Goal: Information Seeking & Learning: Learn about a topic

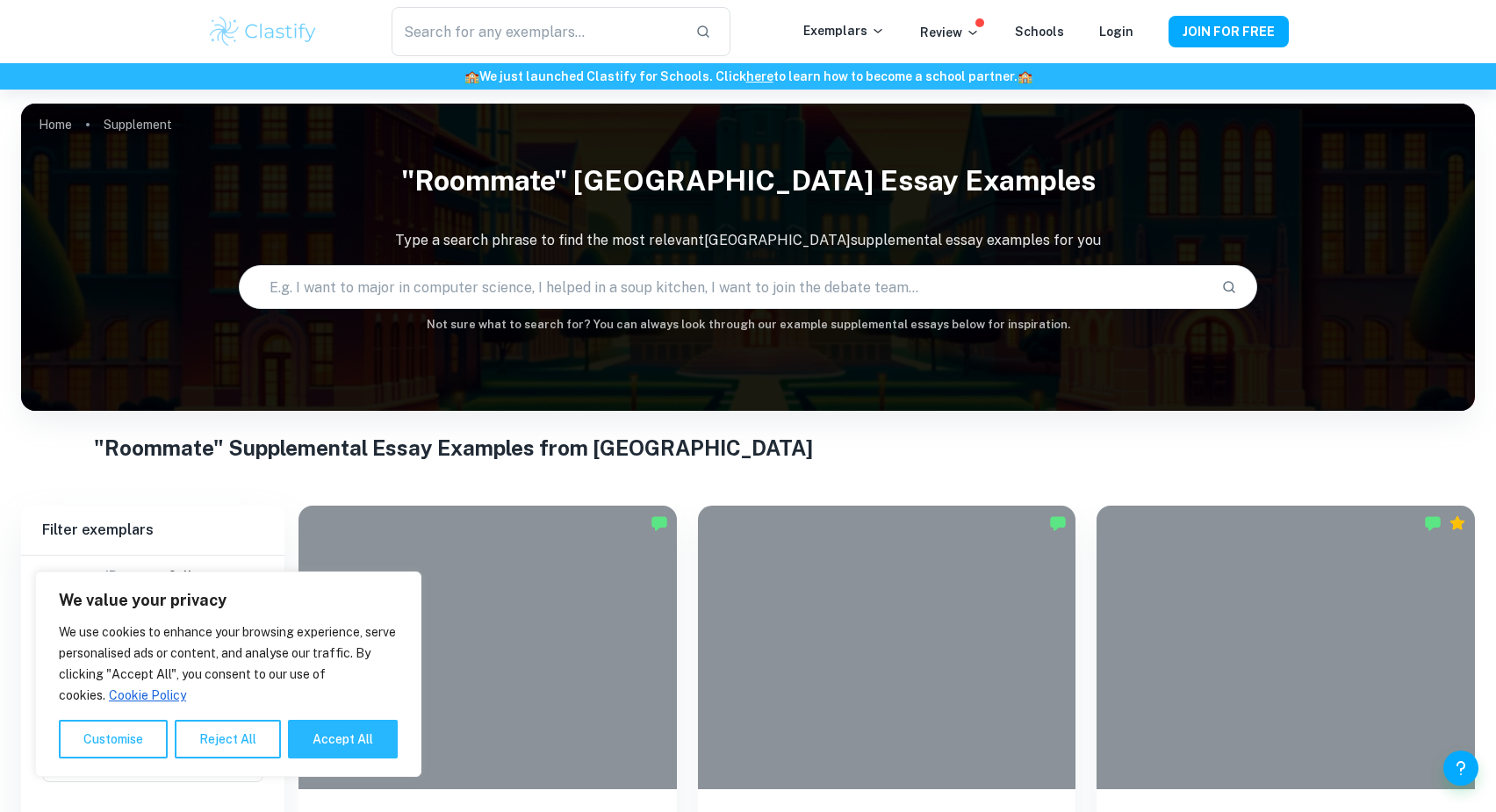
scroll to position [646, 0]
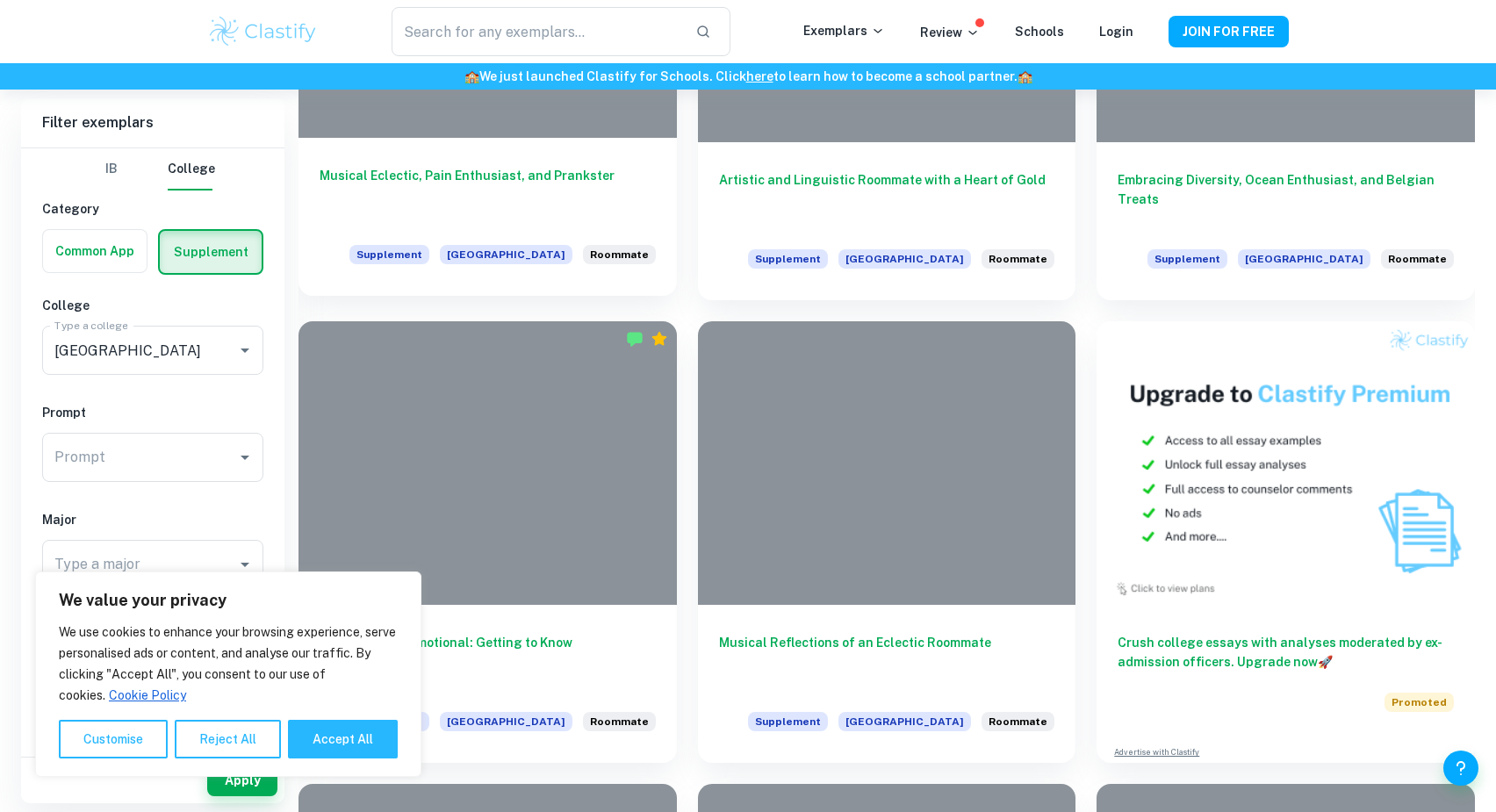
click at [512, 163] on div "Musical Eclectic, Pain Enthusiast, and Prankster Supplement Harvard University …" at bounding box center [488, 216] width 378 height 158
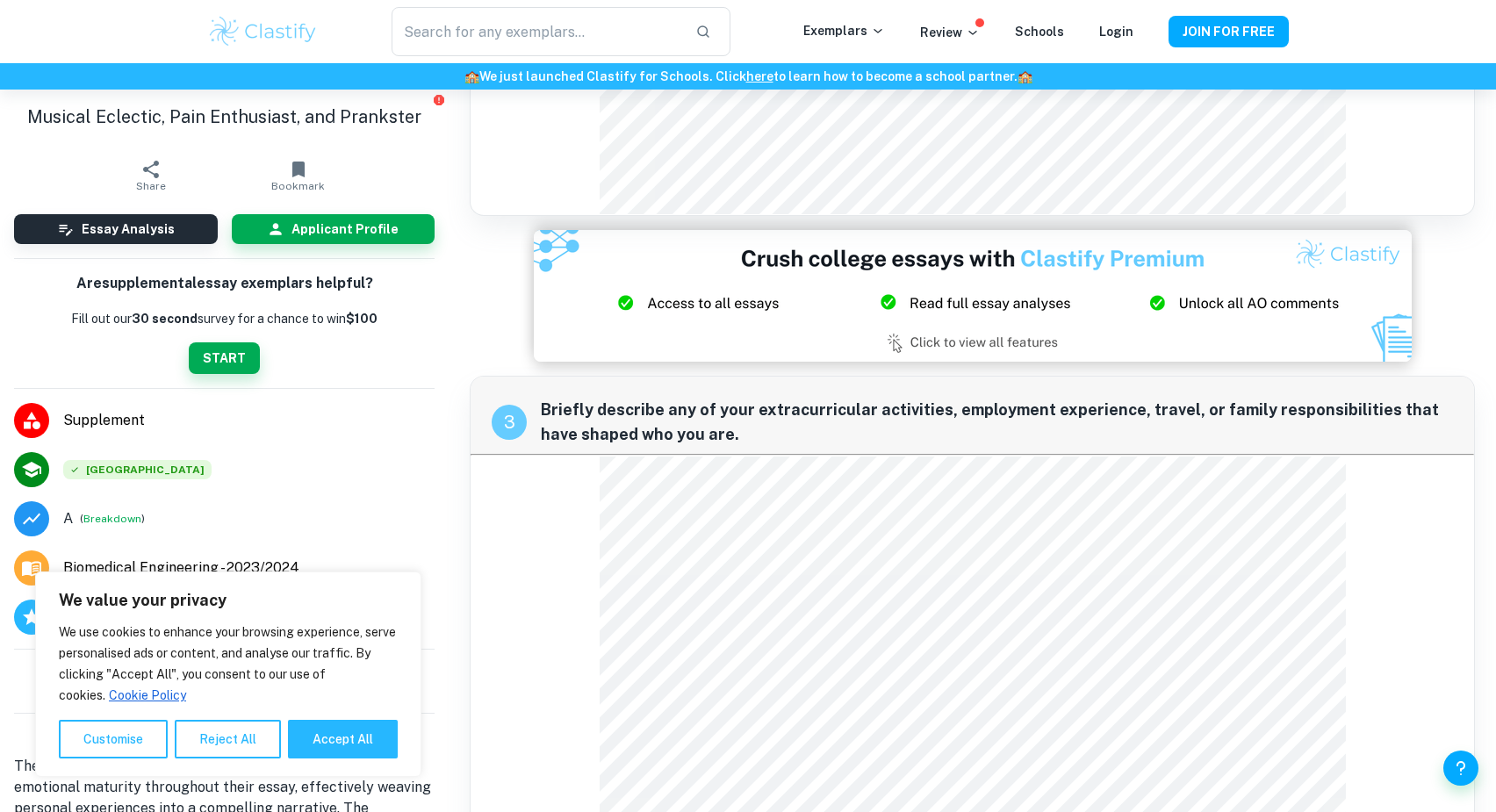
scroll to position [1007, 0]
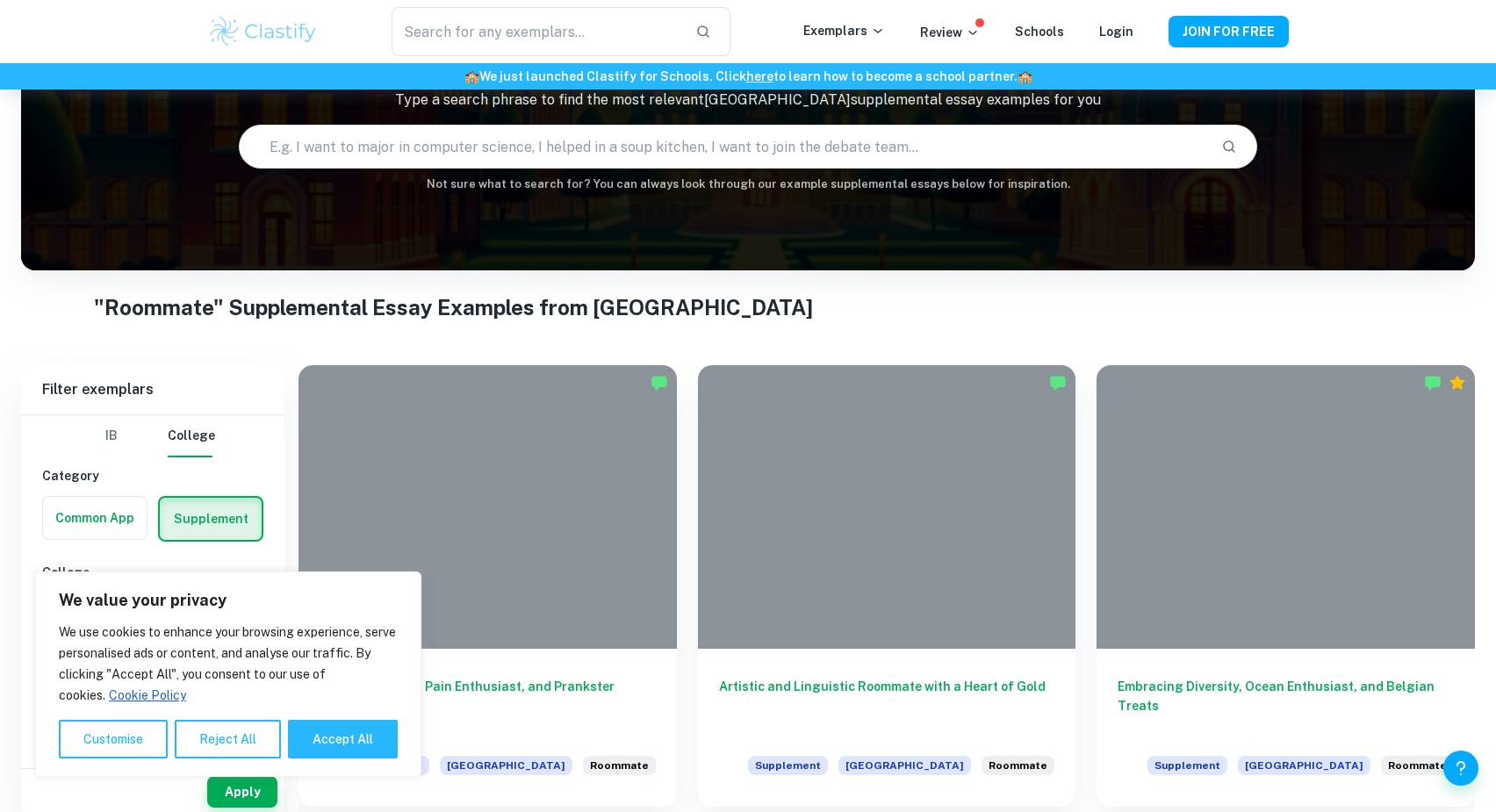
scroll to position [152, 0]
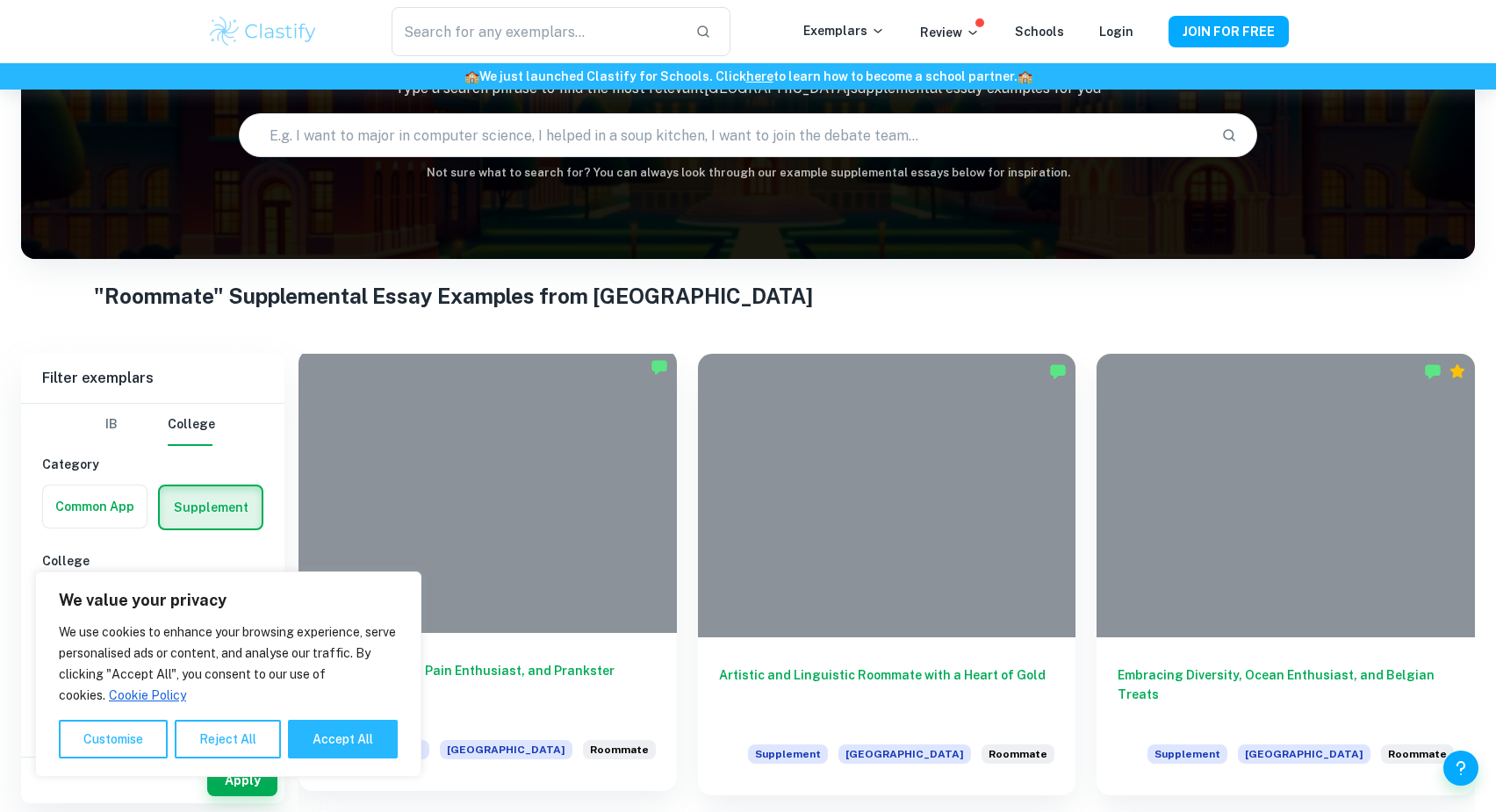
click at [584, 606] on div at bounding box center [488, 491] width 378 height 283
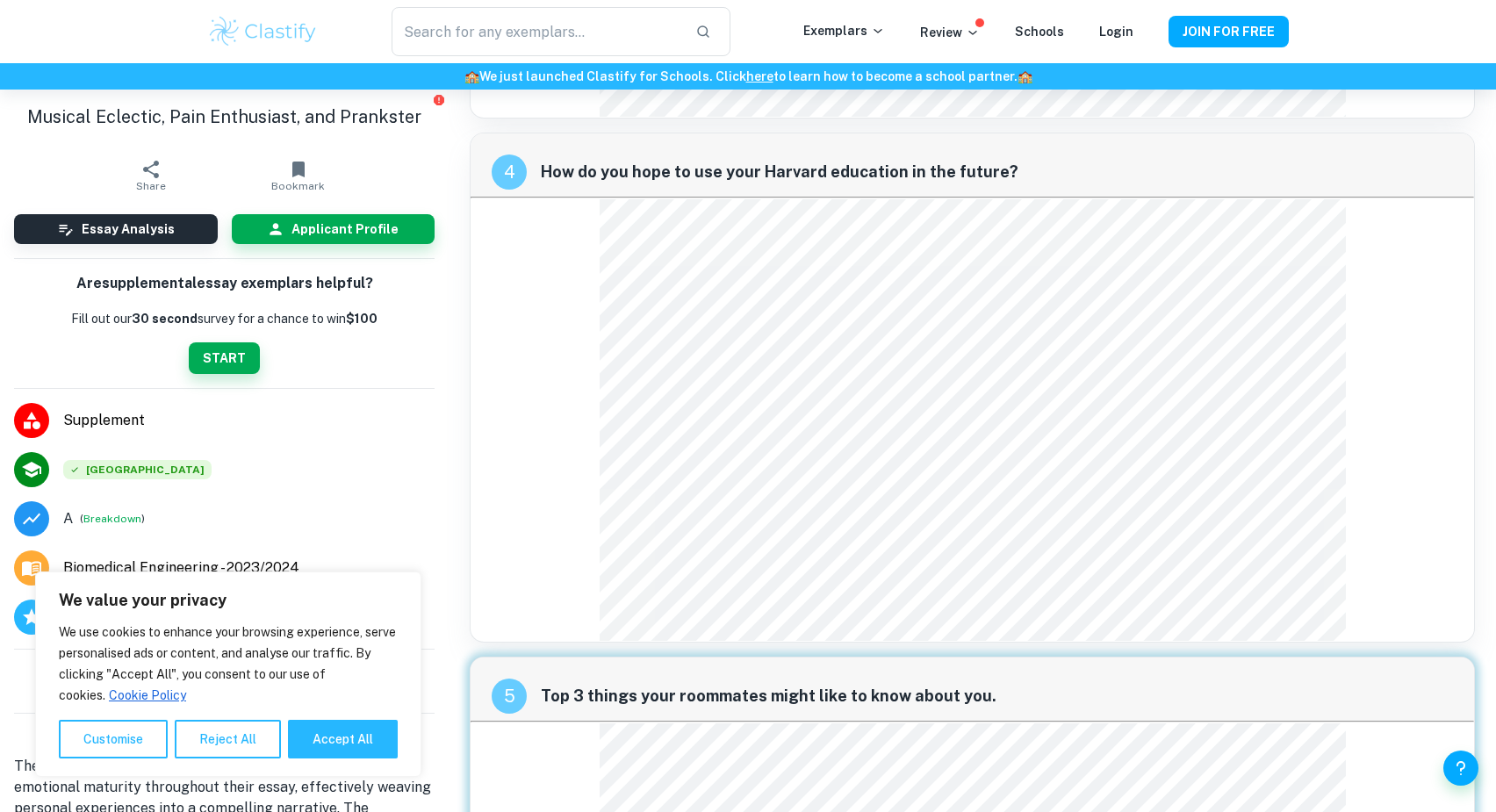
scroll to position [1744, 0]
